Goal: Transaction & Acquisition: Book appointment/travel/reservation

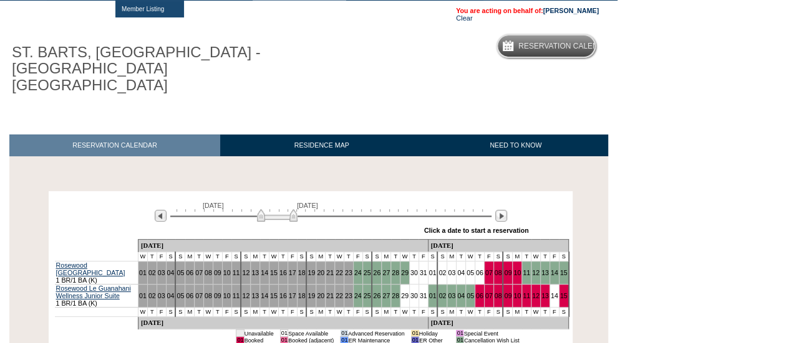
scroll to position [125, 0]
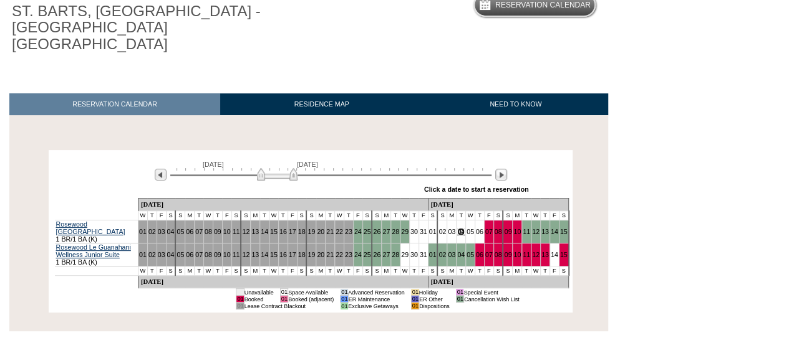
click at [457, 228] on link "04" at bounding box center [460, 231] width 7 height 7
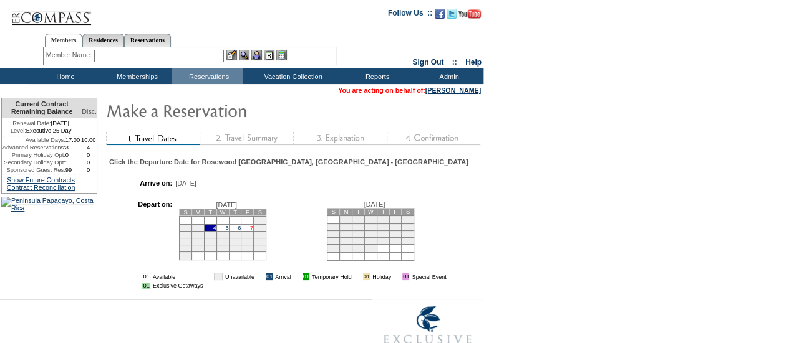
click at [253, 231] on link "7" at bounding box center [251, 228] width 3 height 6
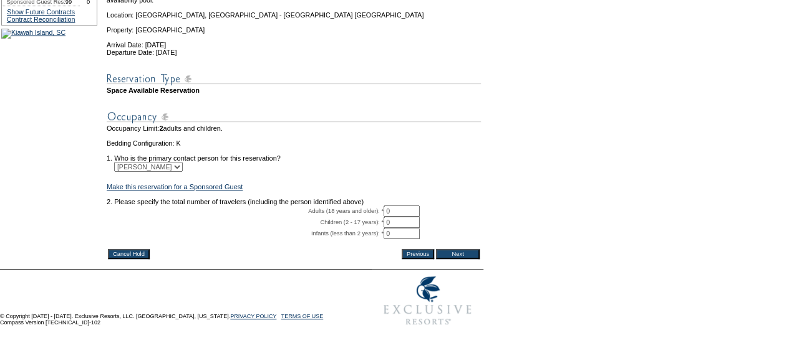
scroll to position [220, 0]
drag, startPoint x: 396, startPoint y: 194, endPoint x: 367, endPoint y: 201, distance: 30.7
click at [367, 201] on tbody "A temporary hold has been placed on this reservation. You have 30 minutes to bo…" at bounding box center [294, 106] width 374 height 281
type input "2"
click at [481, 198] on td "2. Please specify the total number of travelers (including the person identifie…" at bounding box center [294, 201] width 374 height 7
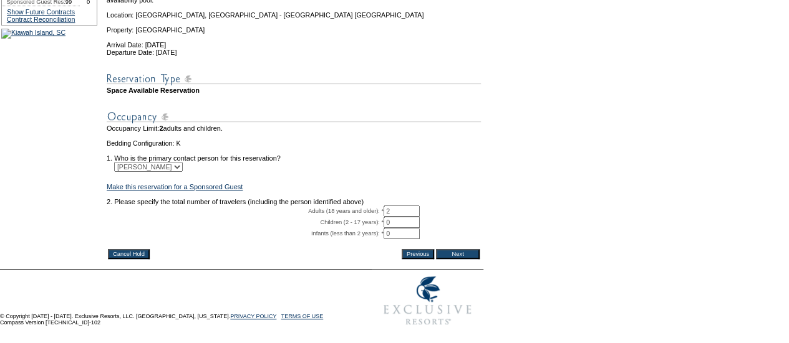
click at [476, 249] on input "Next" at bounding box center [458, 254] width 44 height 10
